Goal: Transaction & Acquisition: Purchase product/service

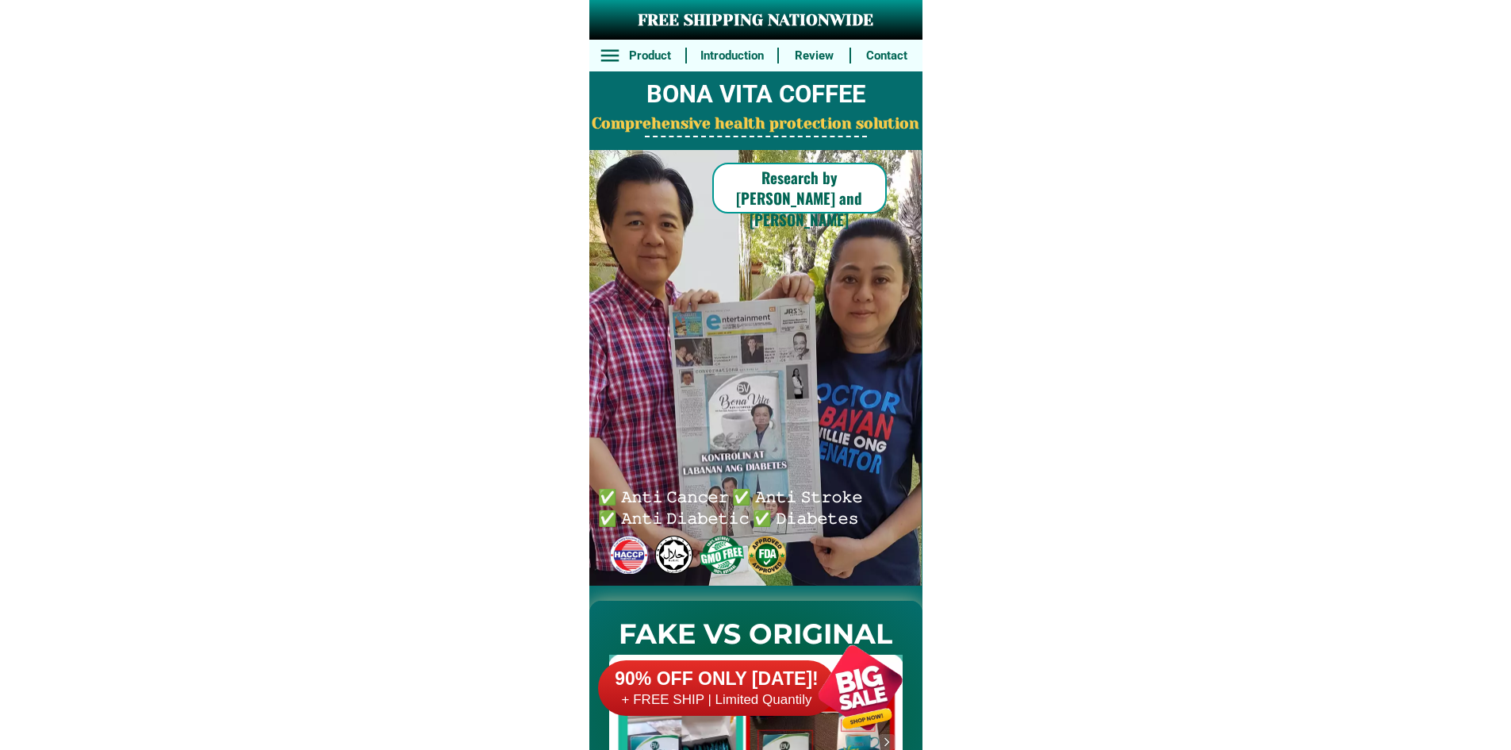
click at [795, 706] on h6 "+ FREE SHIP | Limited Quantily" at bounding box center [717, 699] width 238 height 17
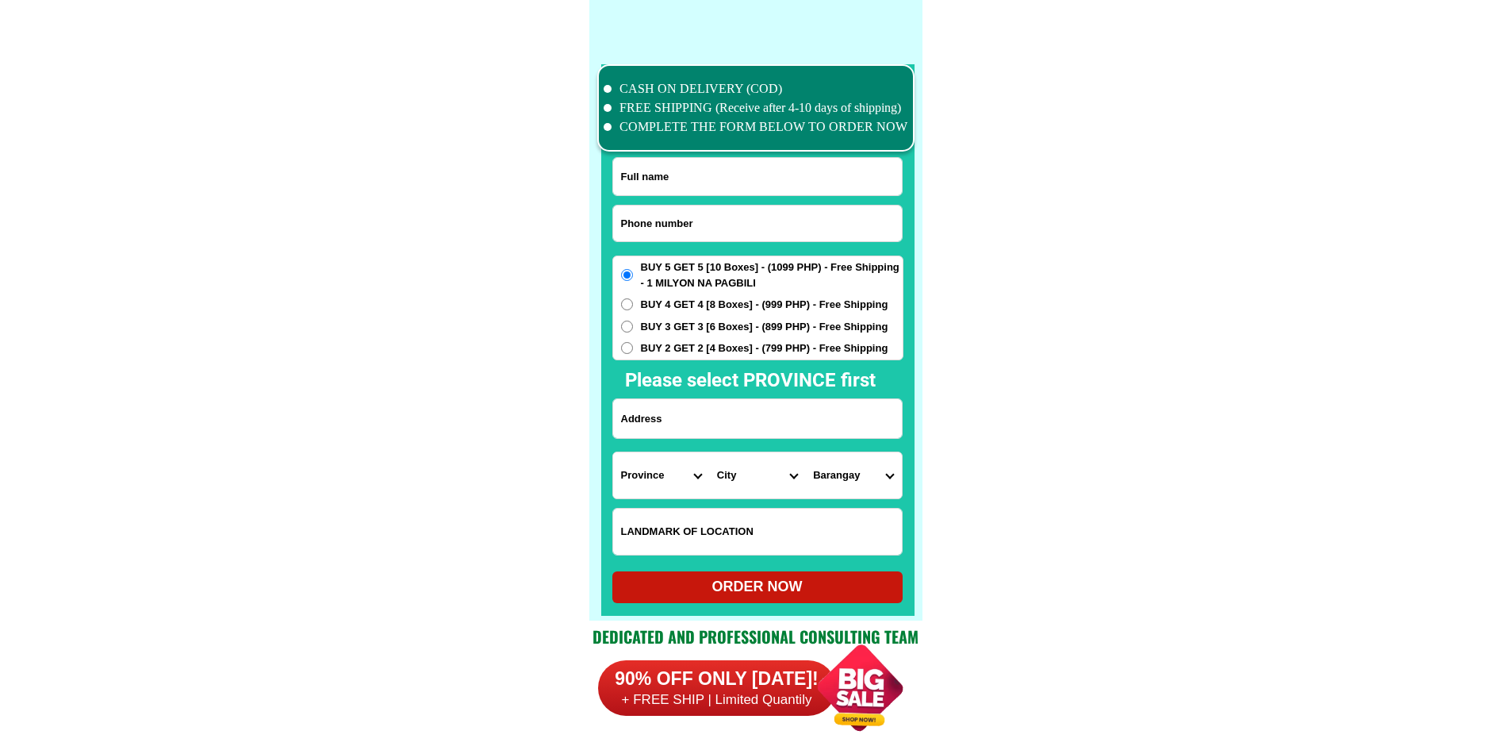
scroll to position [12331, 0]
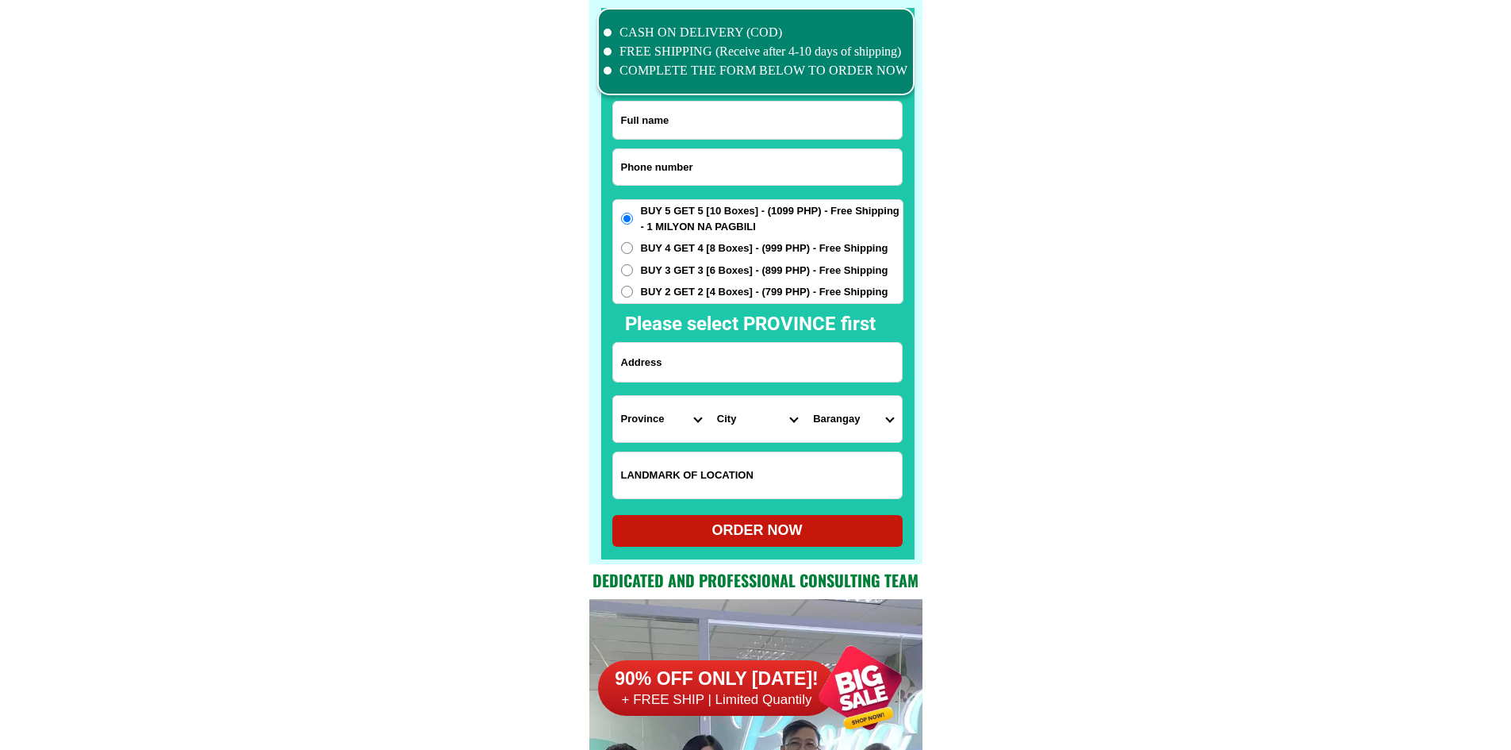
click at [709, 159] on input "Input phone_number" at bounding box center [757, 167] width 289 height 36
paste input "09708745834"
type input "09708745834"
click at [719, 125] on input "Input full_name" at bounding box center [757, 120] width 289 height 37
paste input "Felecidad piloden"
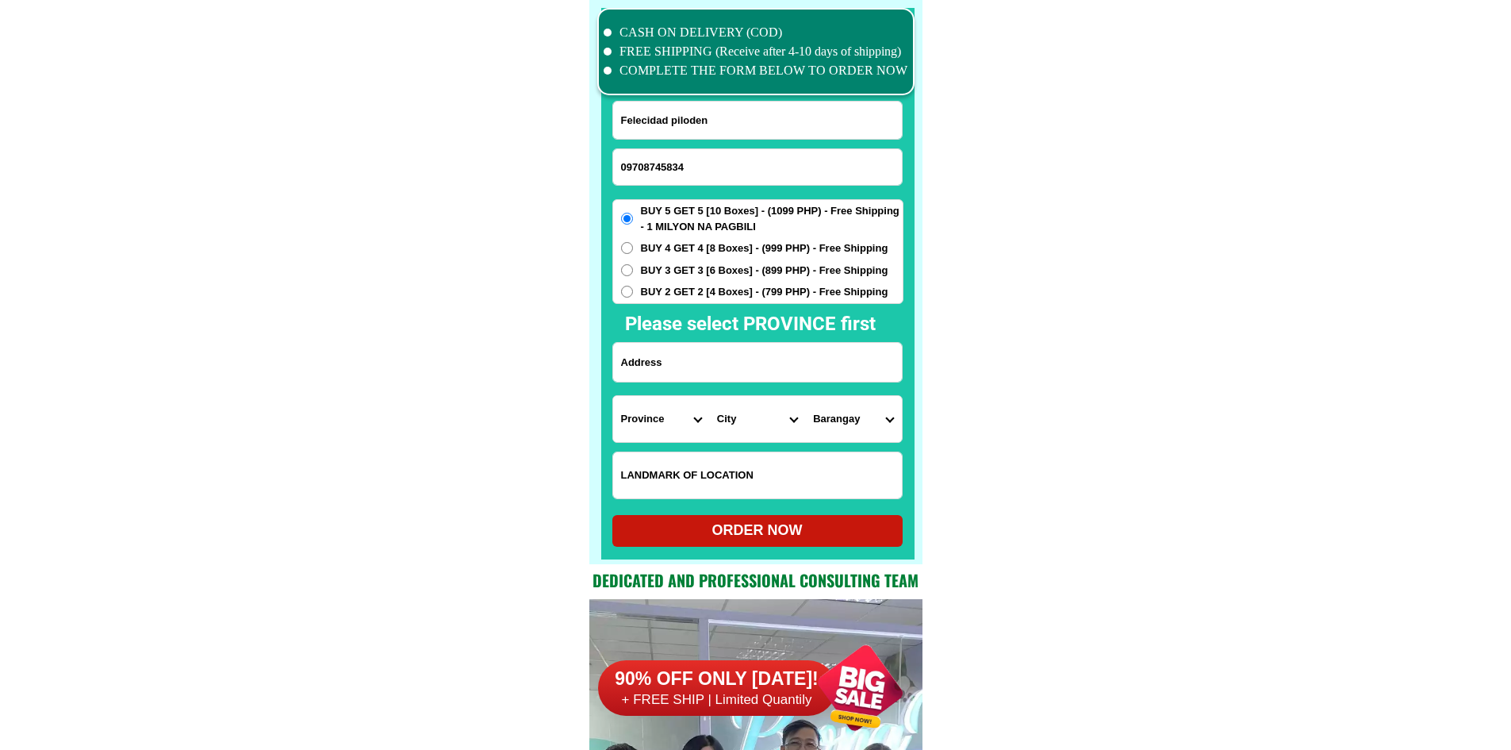
type input "Felecidad piloden"
click at [713, 353] on input "Input address" at bounding box center [757, 362] width 289 height 39
paste input "sitio maenit San ecidro laur [GEOGRAPHIC_DATA]"
type input "sitio maenit San ecidro laur [GEOGRAPHIC_DATA]"
drag, startPoint x: 1114, startPoint y: 409, endPoint x: 798, endPoint y: 435, distance: 317.5
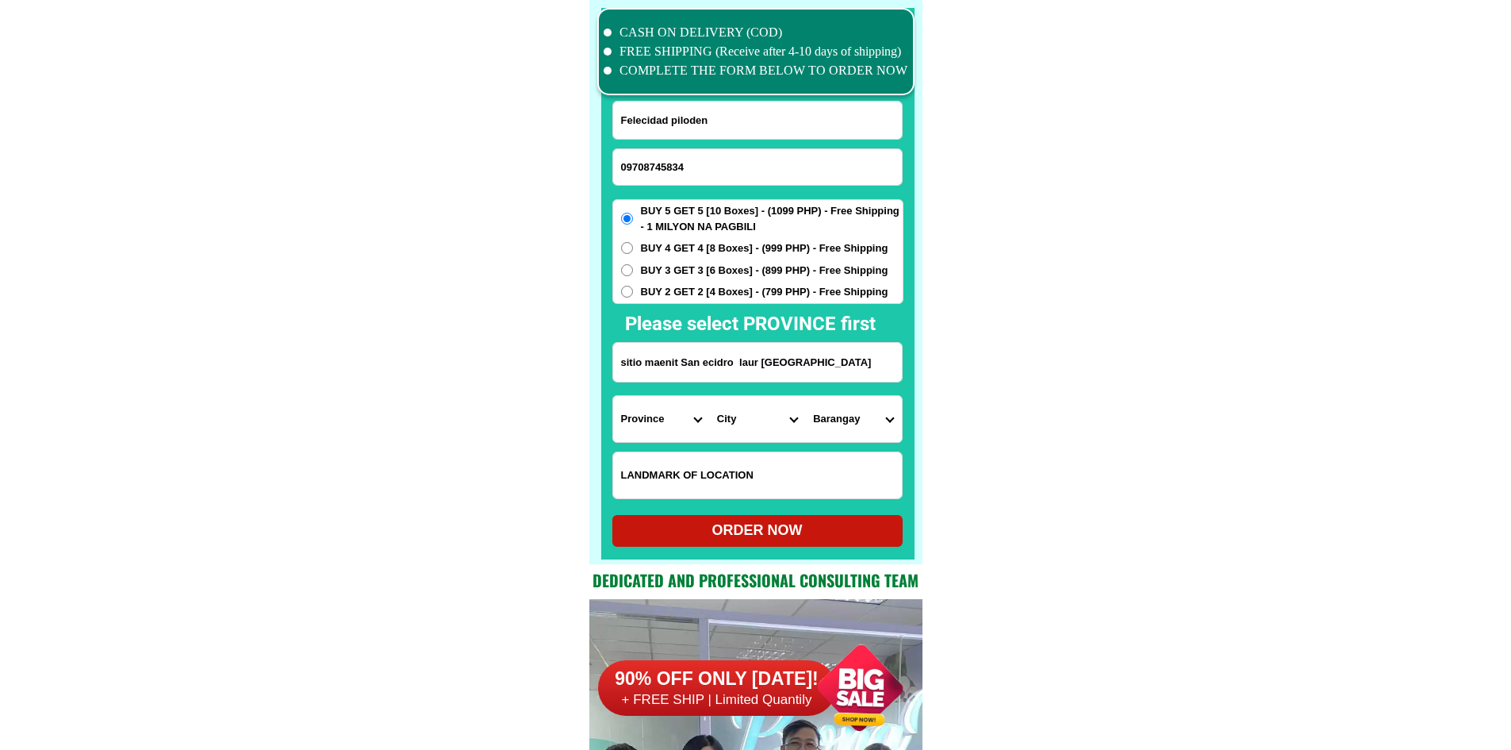
click at [644, 425] on select "Province [GEOGRAPHIC_DATA] [GEOGRAPHIC_DATA] [GEOGRAPHIC_DATA] [GEOGRAPHIC_DATA…" at bounding box center [661, 419] width 96 height 46
select select "63_198"
click at [777, 424] on select "City [GEOGRAPHIC_DATA] [GEOGRAPHIC_DATA] [GEOGRAPHIC_DATA]-city [GEOGRAPHIC_DAT…" at bounding box center [757, 419] width 96 height 46
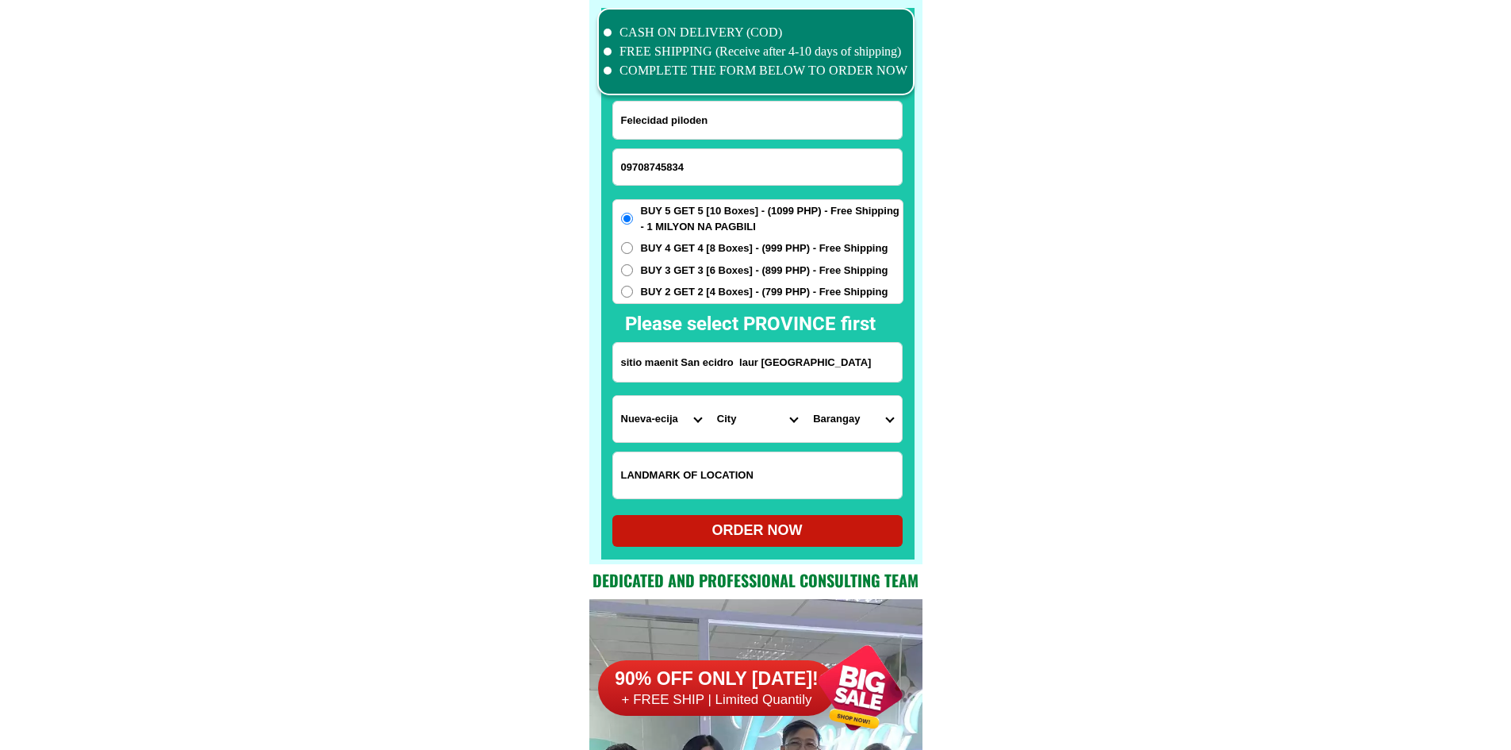
select select "63_1984801"
click at [868, 412] on select "[GEOGRAPHIC_DATA] (pob.) [GEOGRAPHIC_DATA] (pob.) [GEOGRAPHIC_DATA] (pob.) [GEO…" at bounding box center [853, 419] width 96 height 46
select select "63_19848015062"
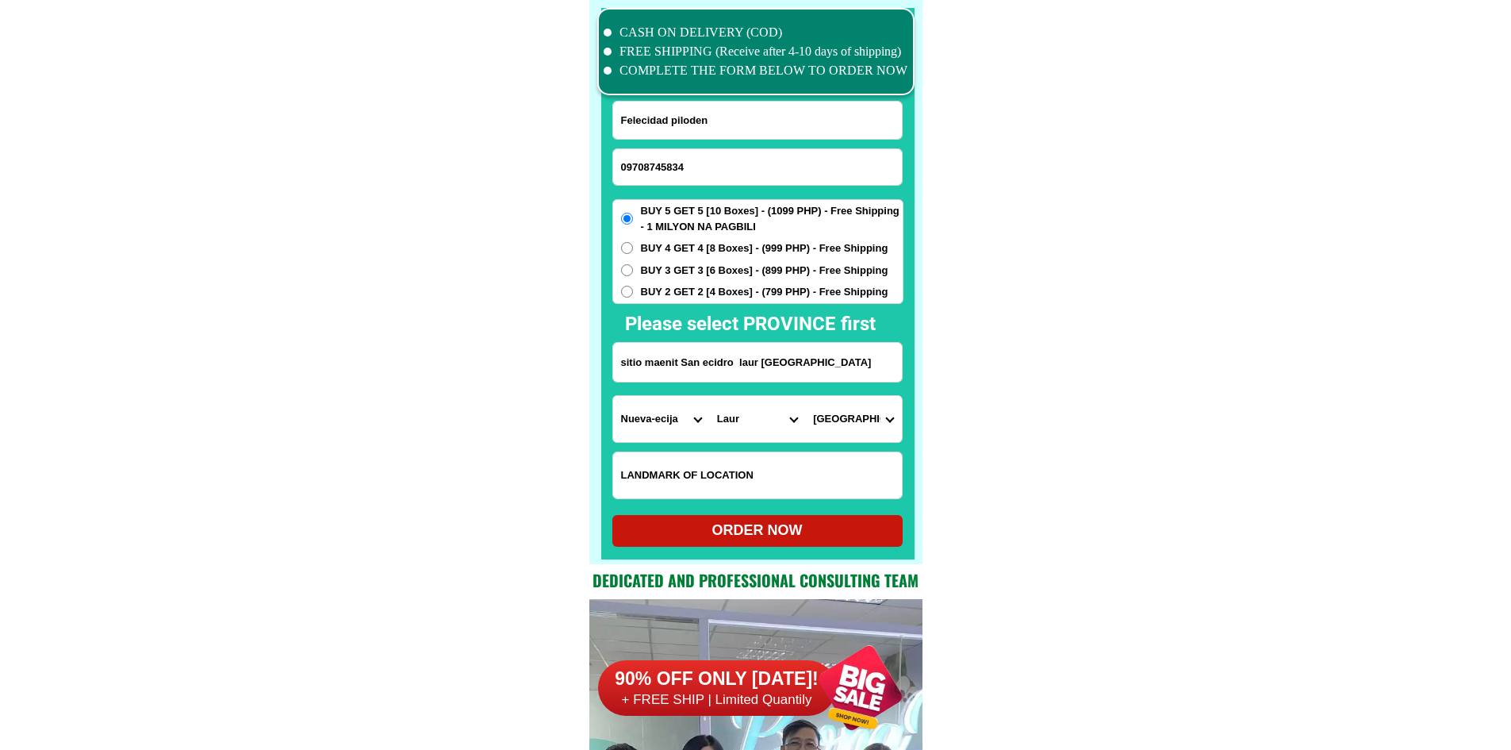
click at [731, 161] on input "09708745834" at bounding box center [757, 167] width 289 height 36
click at [681, 123] on input "Felecidad piloden" at bounding box center [757, 120] width 289 height 37
type input "Felecidad piloden"
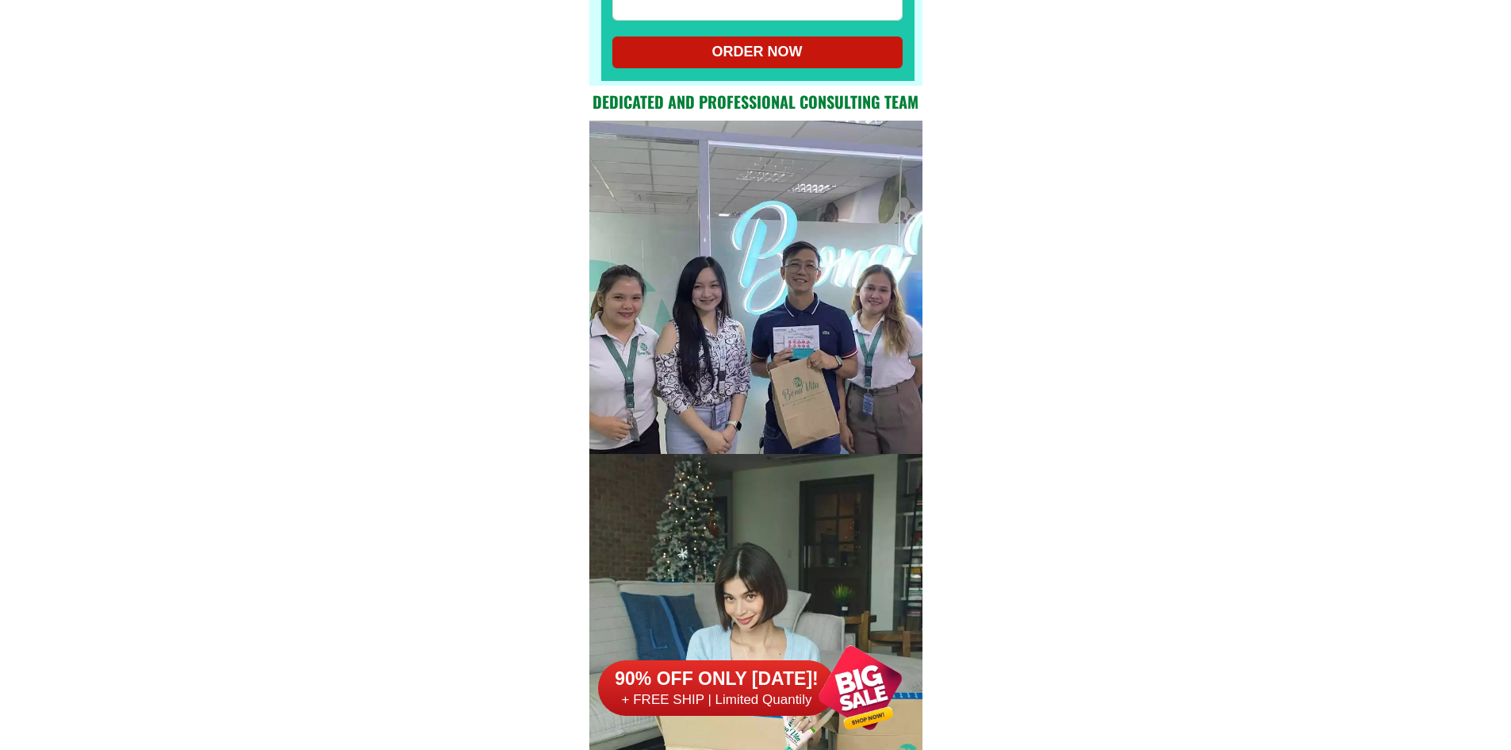
scroll to position [13045, 0]
